Goal: Find specific page/section: Find specific page/section

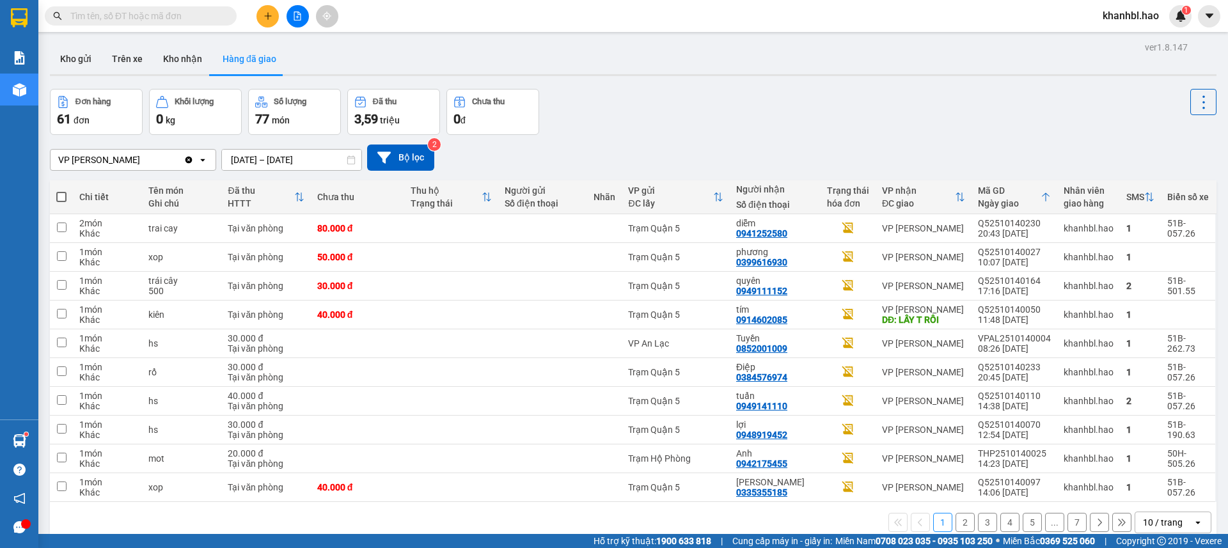
click at [110, 60] on button "Trên xe" at bounding box center [127, 59] width 51 height 31
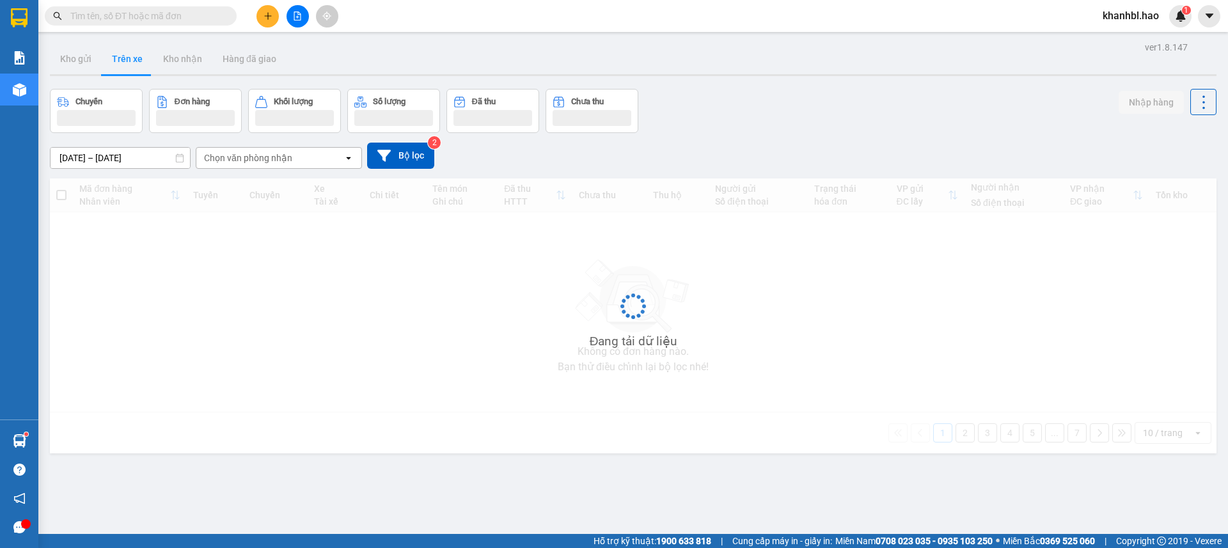
click at [110, 60] on button "Trên xe" at bounding box center [127, 59] width 51 height 31
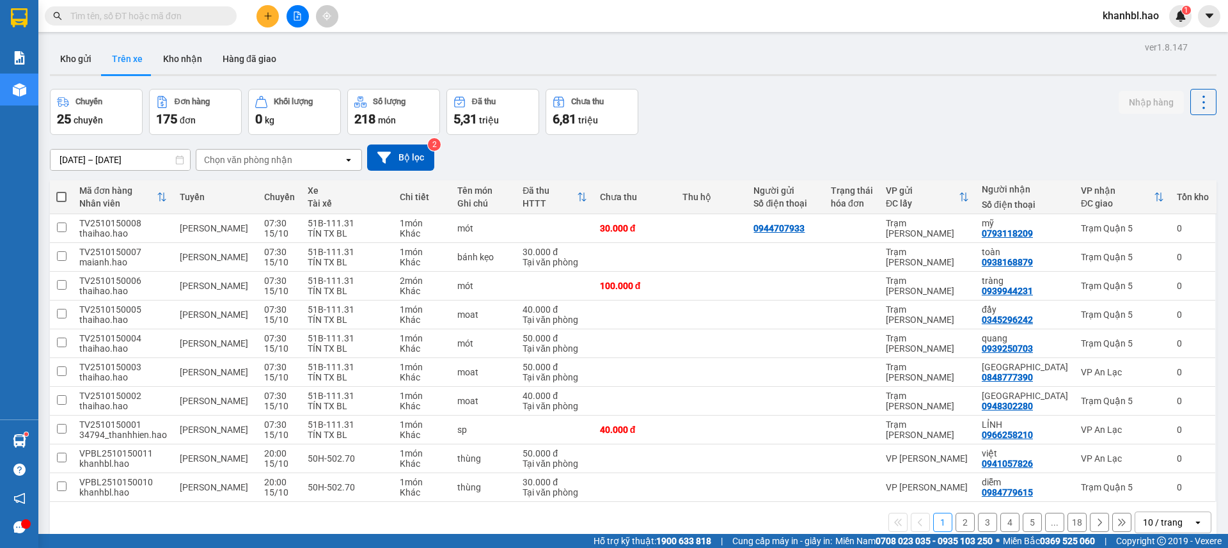
click at [306, 155] on div "Chọn văn phòng nhận" at bounding box center [269, 160] width 147 height 20
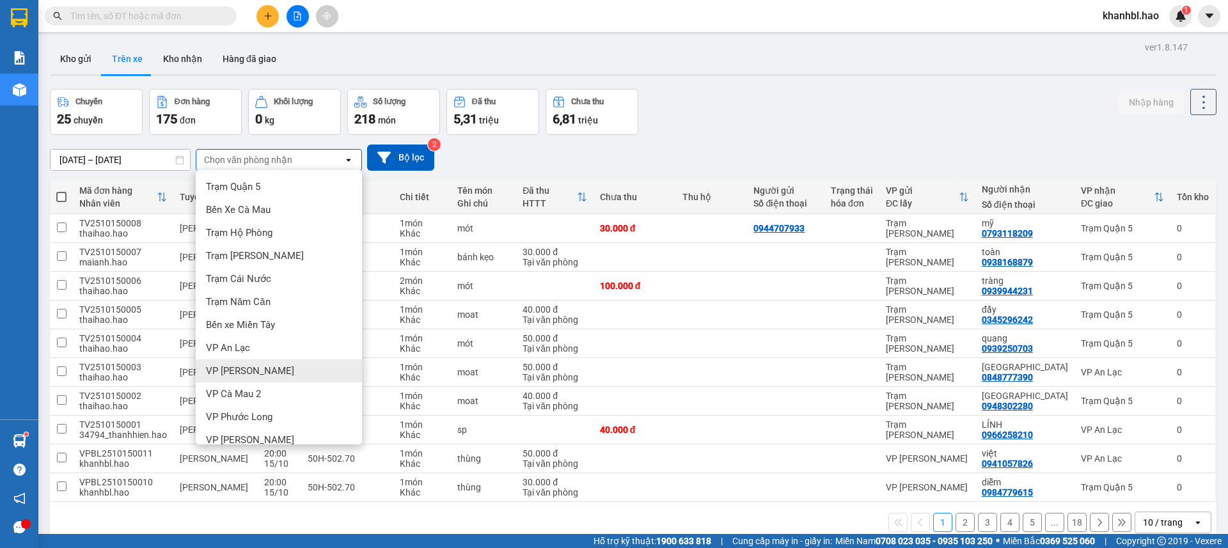
click at [271, 374] on div "VP [PERSON_NAME]" at bounding box center [279, 371] width 166 height 23
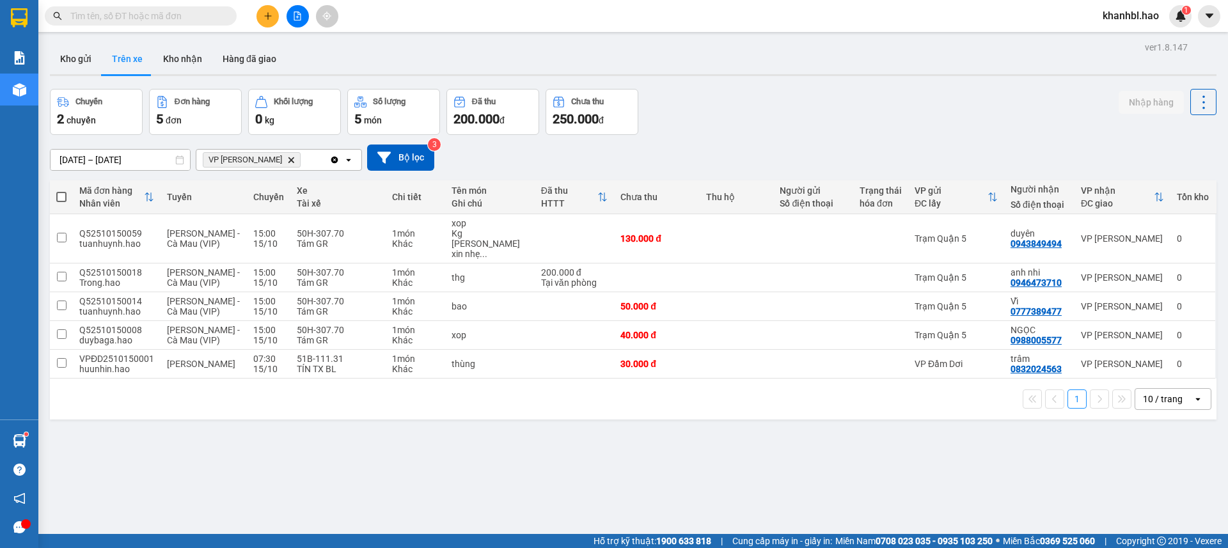
click at [128, 58] on button "Trên xe" at bounding box center [127, 59] width 51 height 31
click at [180, 54] on button "Kho nhận" at bounding box center [182, 59] width 59 height 31
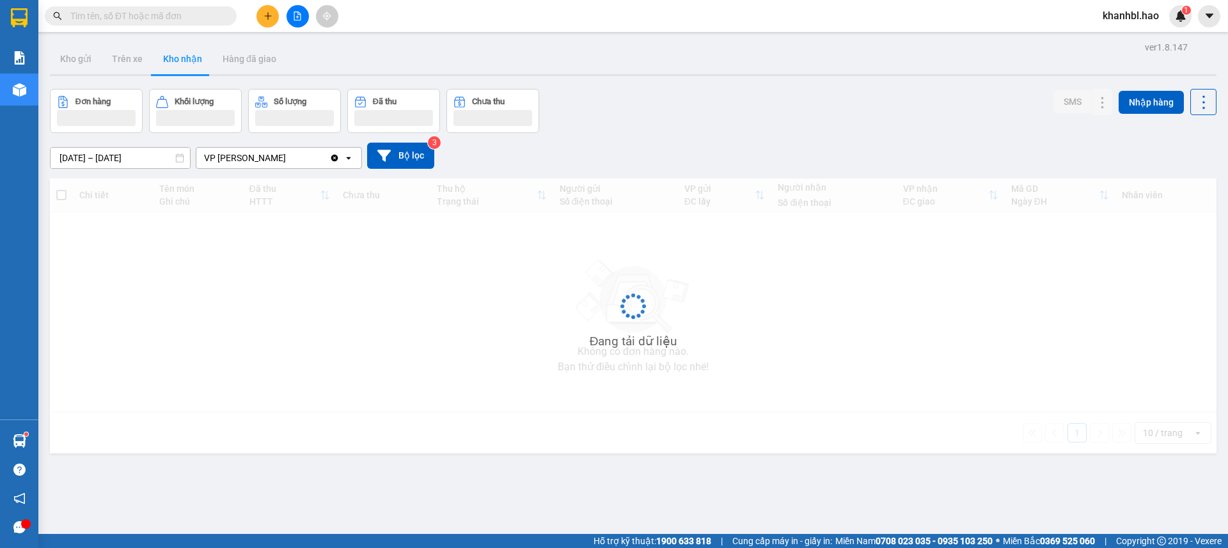
click at [180, 54] on button "Kho nhận" at bounding box center [182, 59] width 59 height 31
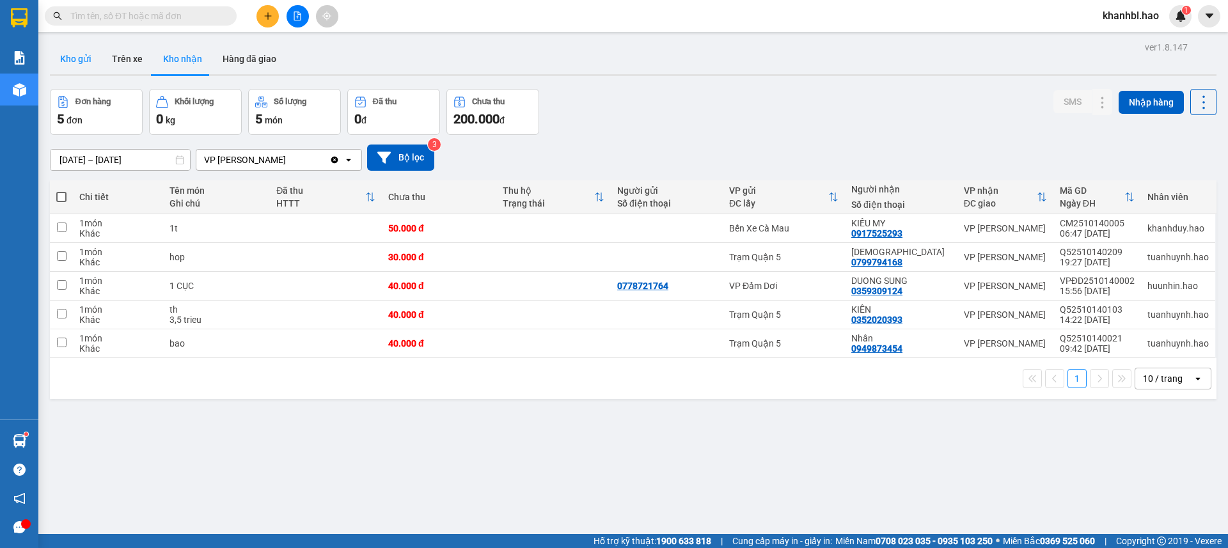
click at [62, 56] on button "Kho gửi" at bounding box center [76, 59] width 52 height 31
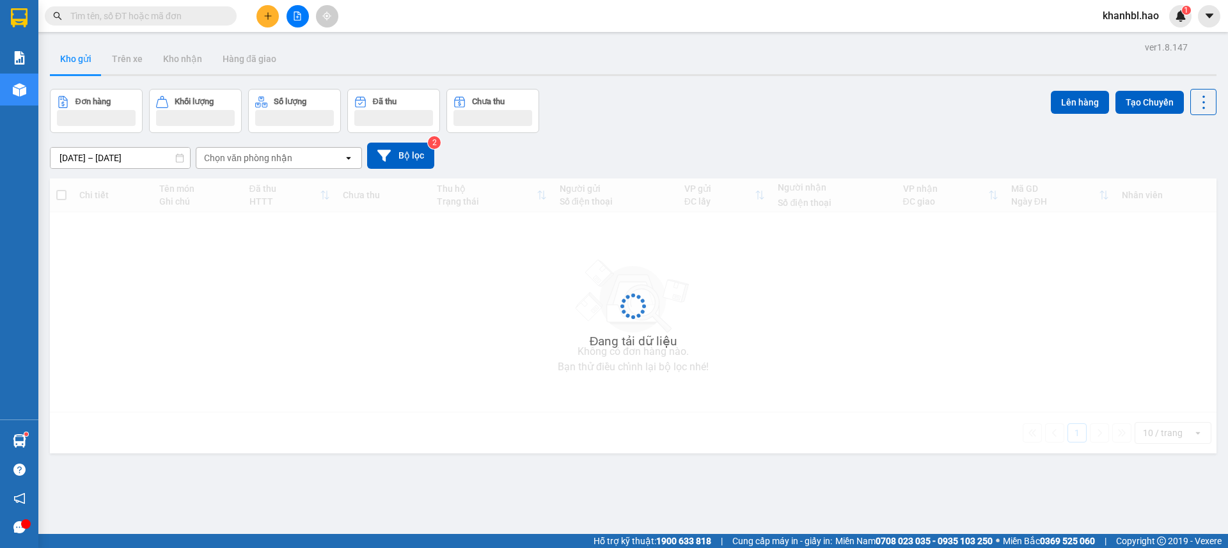
click at [62, 56] on button "Kho gửi" at bounding box center [76, 59] width 52 height 31
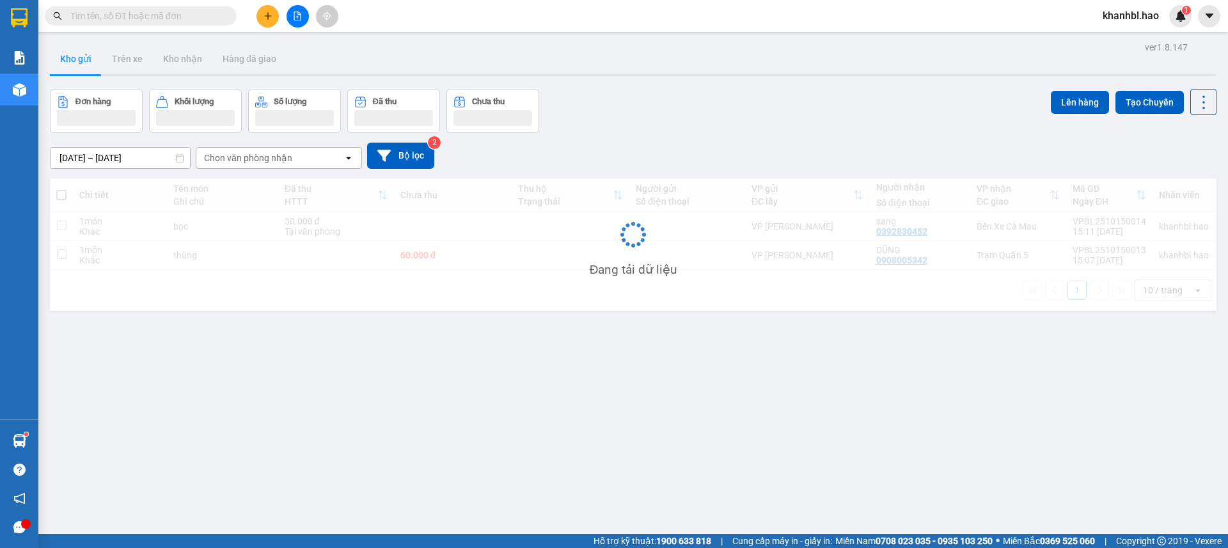
click at [62, 56] on button "Kho gửi" at bounding box center [76, 59] width 52 height 31
